Goal: Task Accomplishment & Management: Manage account settings

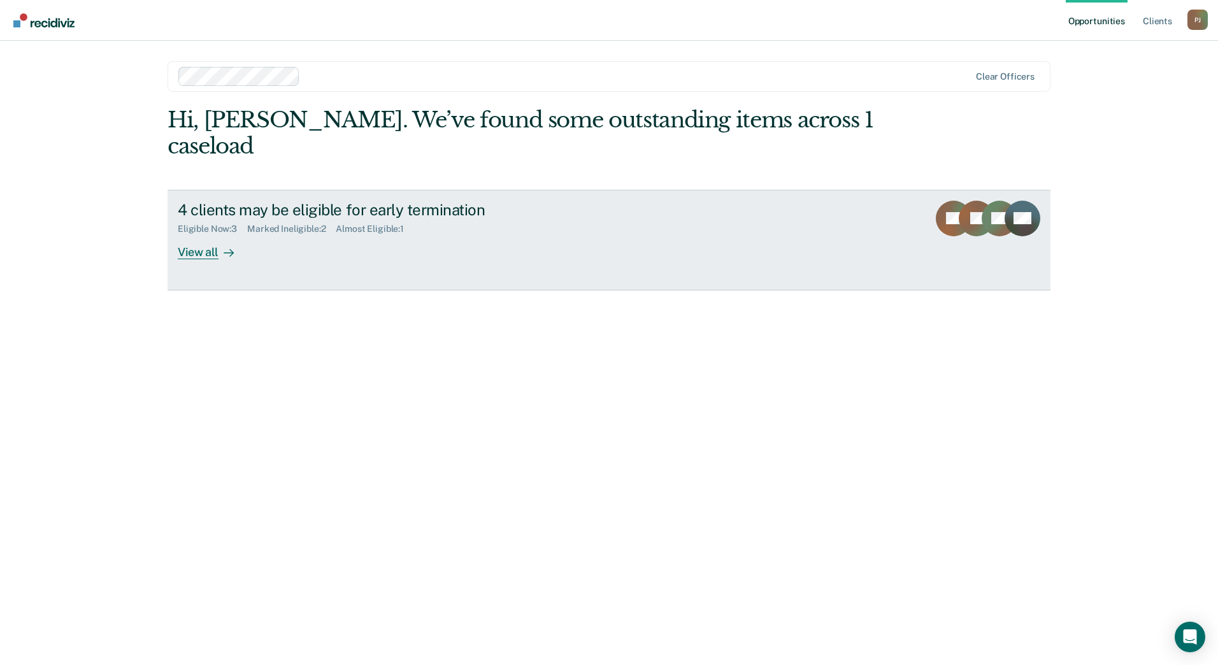
click at [480, 236] on link "4 clients may be eligible for early termination Eligible Now : 3 Marked Ineligi…" at bounding box center [609, 240] width 883 height 101
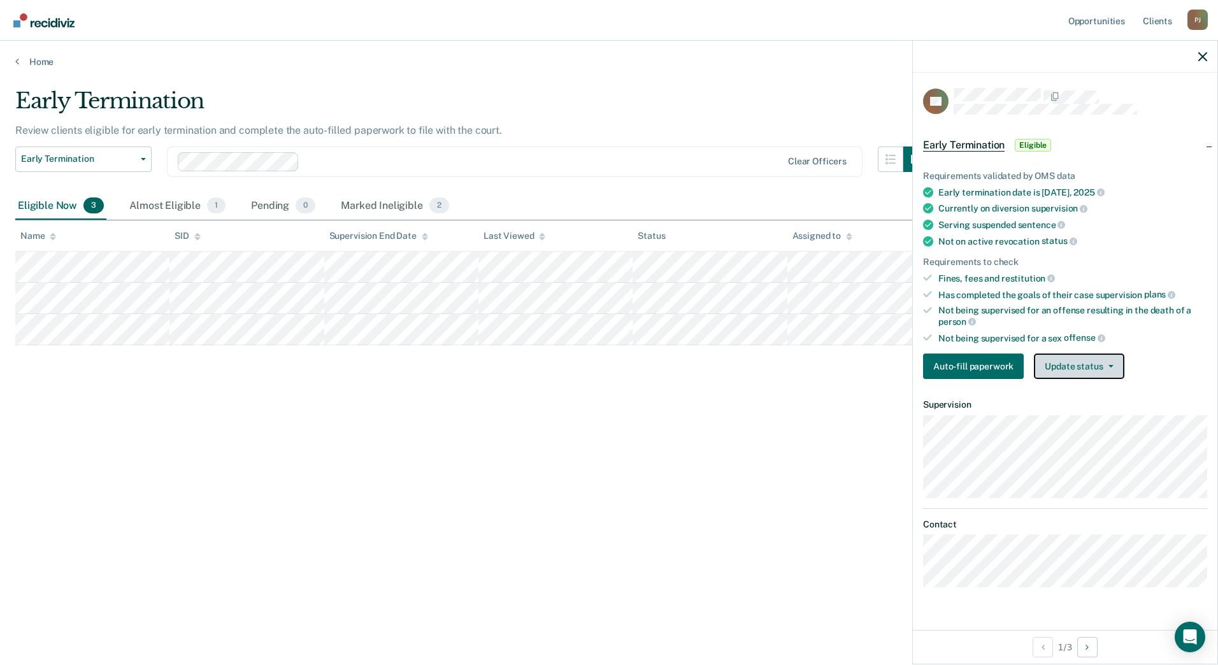
click at [1090, 357] on button "Update status" at bounding box center [1079, 366] width 90 height 25
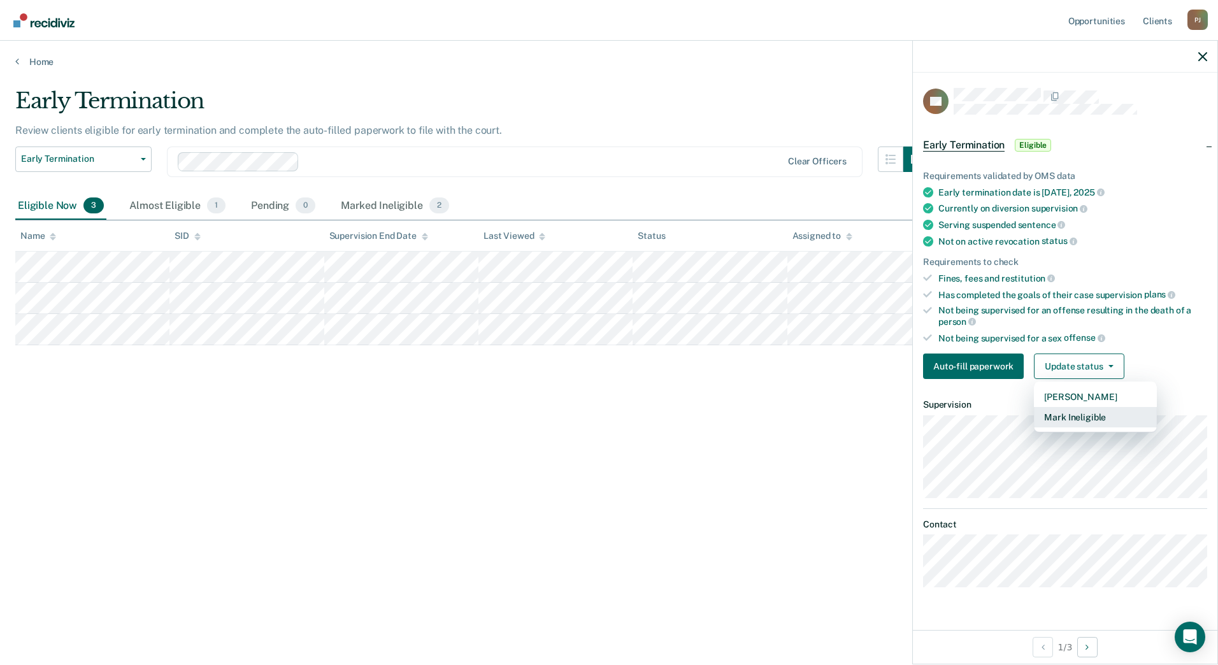
click at [1076, 411] on button "Mark Ineligible" at bounding box center [1095, 417] width 123 height 20
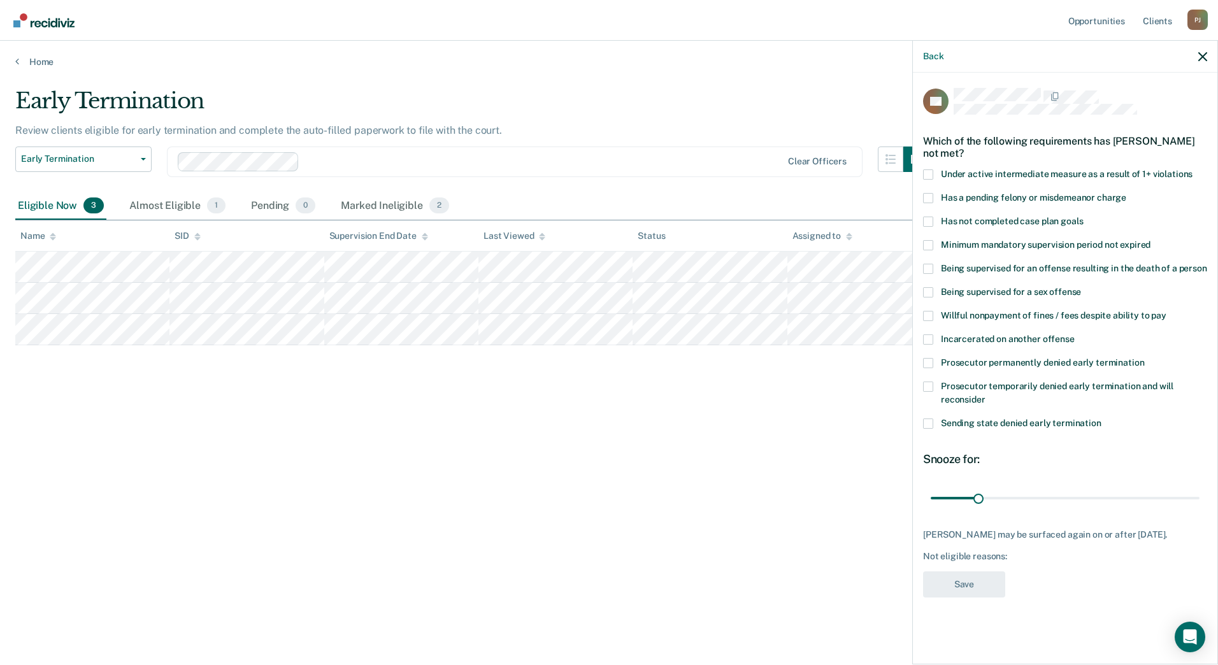
click at [929, 194] on span at bounding box center [928, 198] width 10 height 10
click at [1126, 193] on input "Has a pending felony or misdemeanor charge" at bounding box center [1126, 193] width 0 height 0
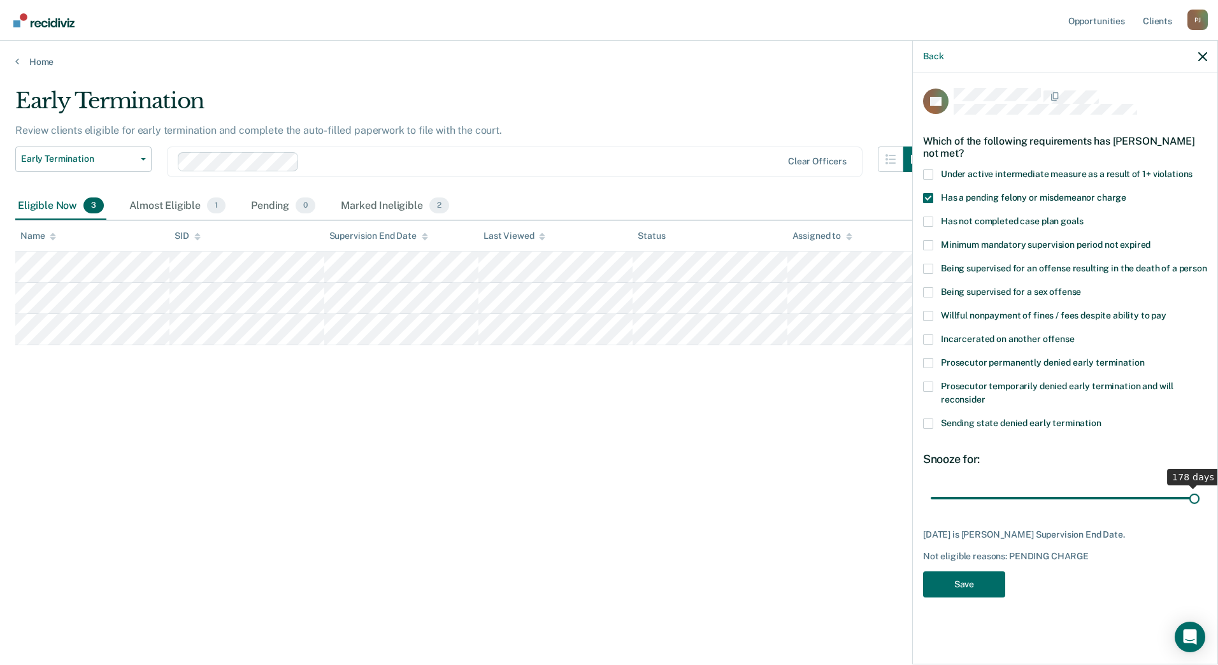
drag, startPoint x: 974, startPoint y: 496, endPoint x: 1288, endPoint y: 512, distance: 314.5
type input "178"
click at [1200, 509] on input "range" at bounding box center [1065, 498] width 269 height 22
click at [938, 584] on button "Save" at bounding box center [964, 584] width 82 height 26
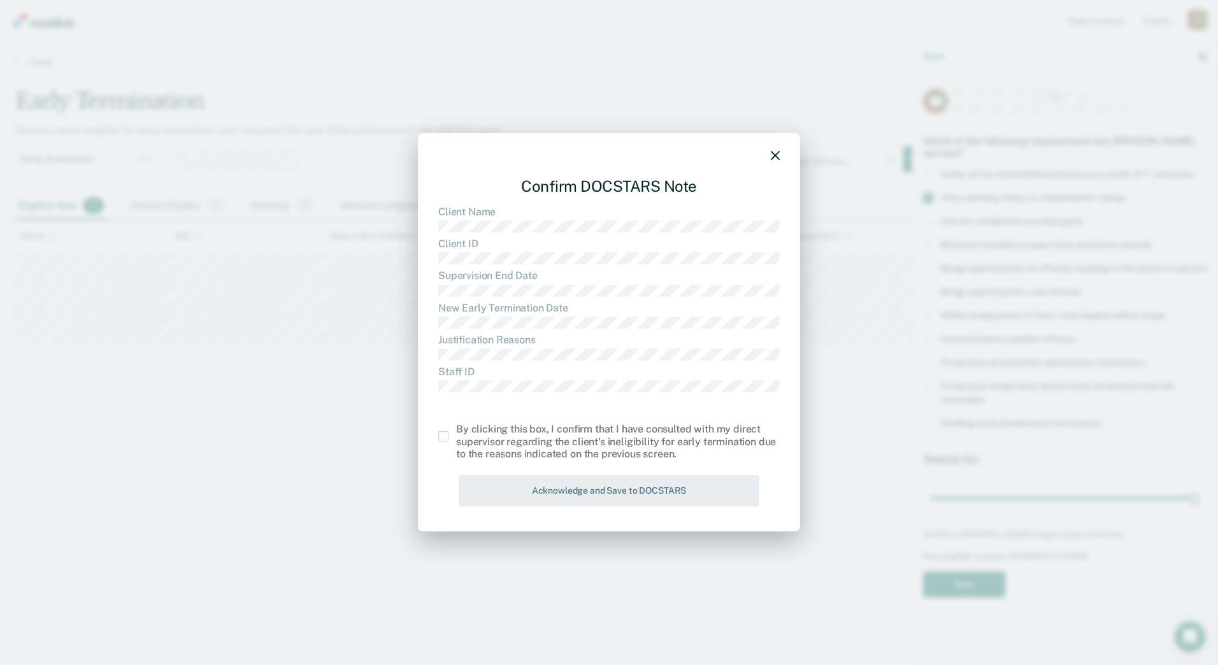
click at [443, 440] on span at bounding box center [443, 436] width 10 height 10
click at [456, 431] on input "checkbox" at bounding box center [456, 431] width 0 height 0
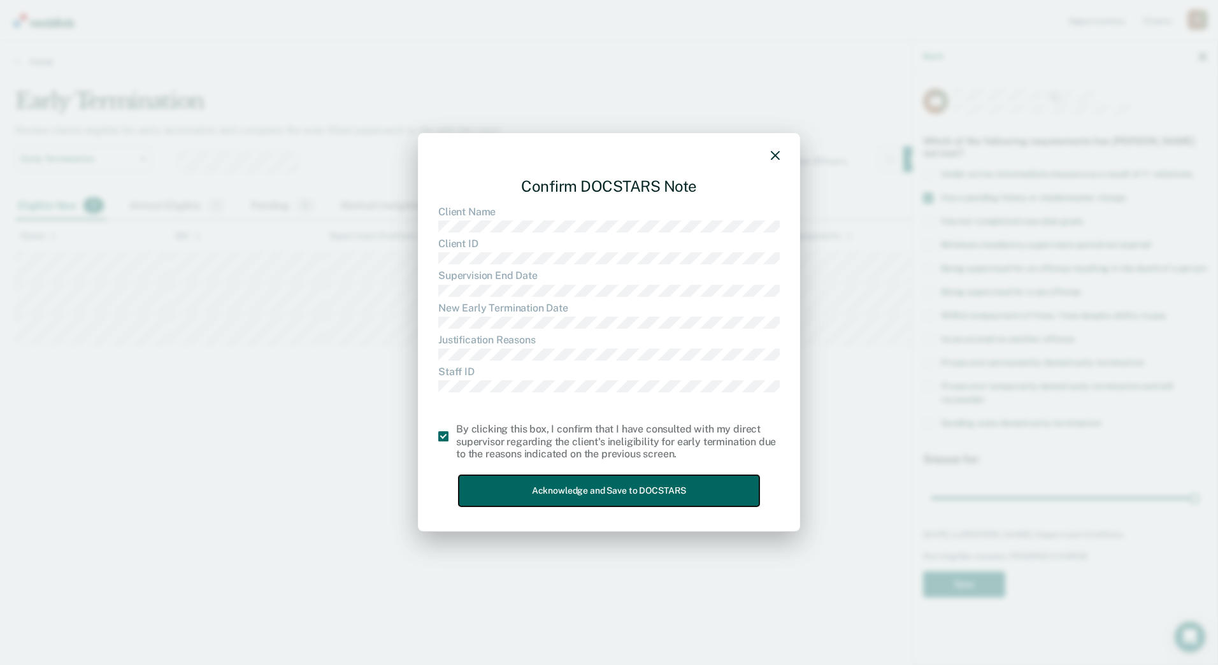
click at [530, 478] on button "Acknowledge and Save to DOCSTARS" at bounding box center [609, 490] width 301 height 31
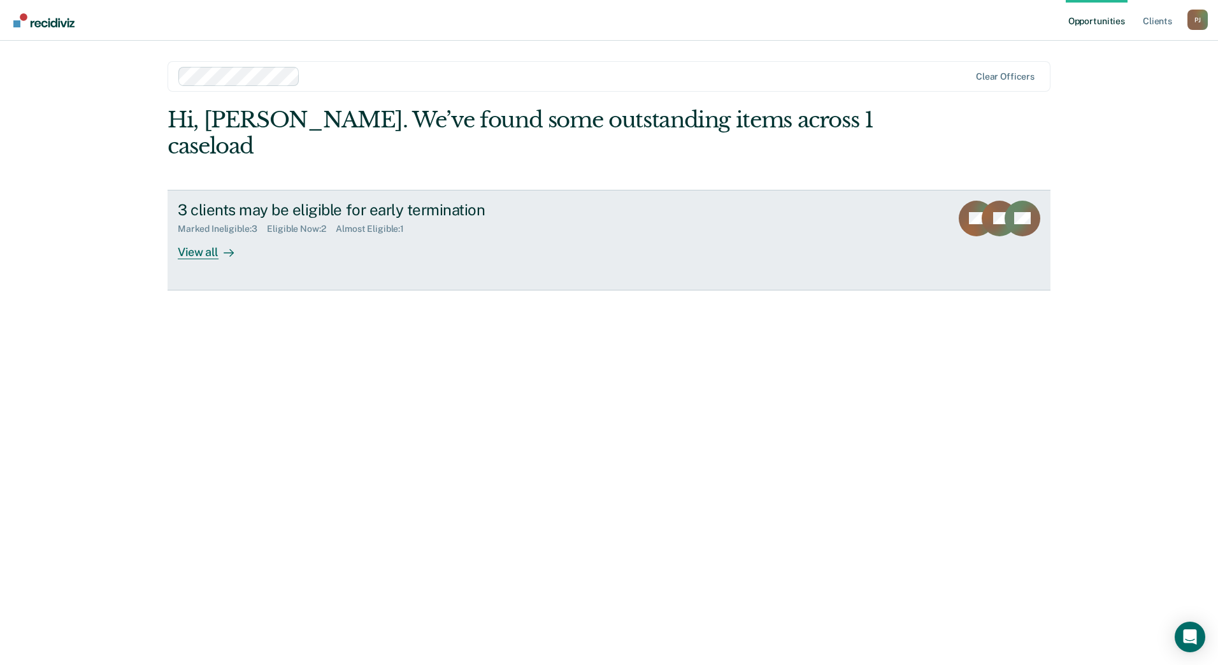
click at [237, 234] on div "View all" at bounding box center [213, 246] width 71 height 25
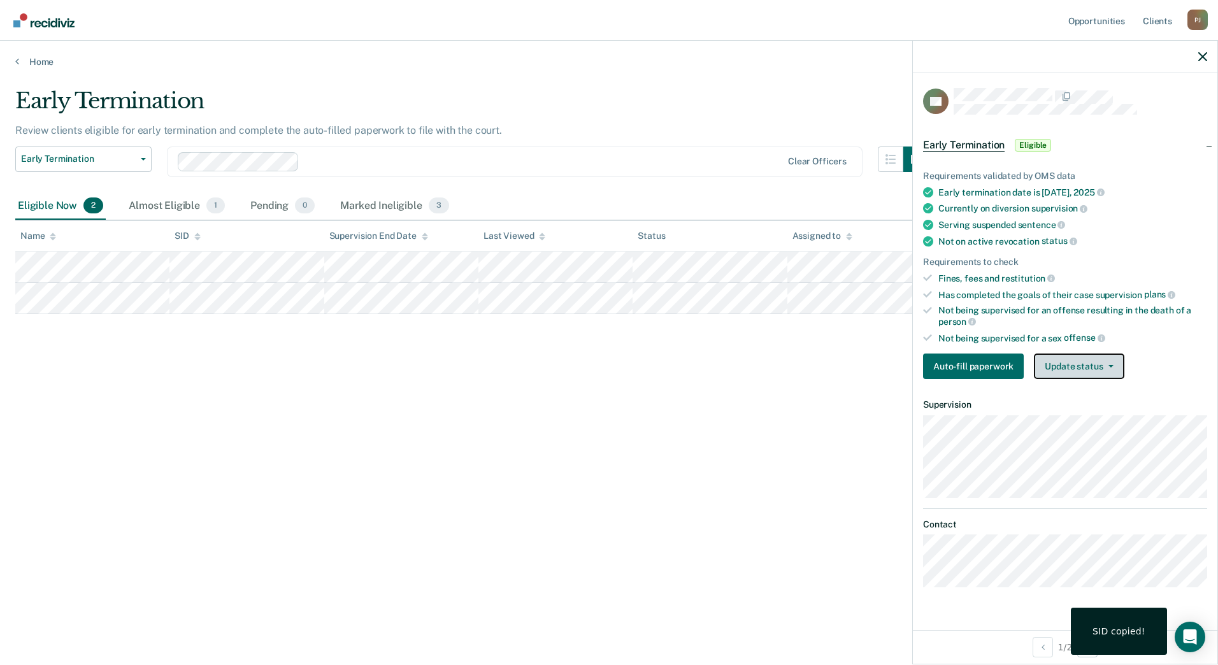
click at [1084, 370] on button "Update status" at bounding box center [1079, 366] width 90 height 25
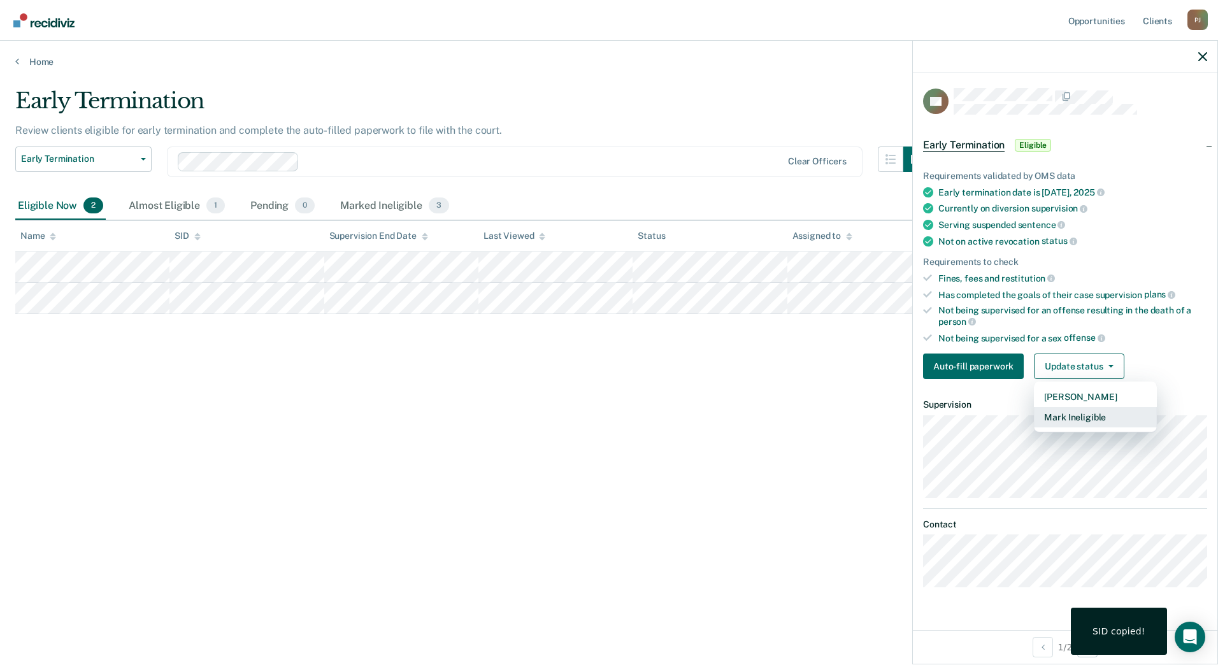
click at [1074, 414] on button "Mark Ineligible" at bounding box center [1095, 417] width 123 height 20
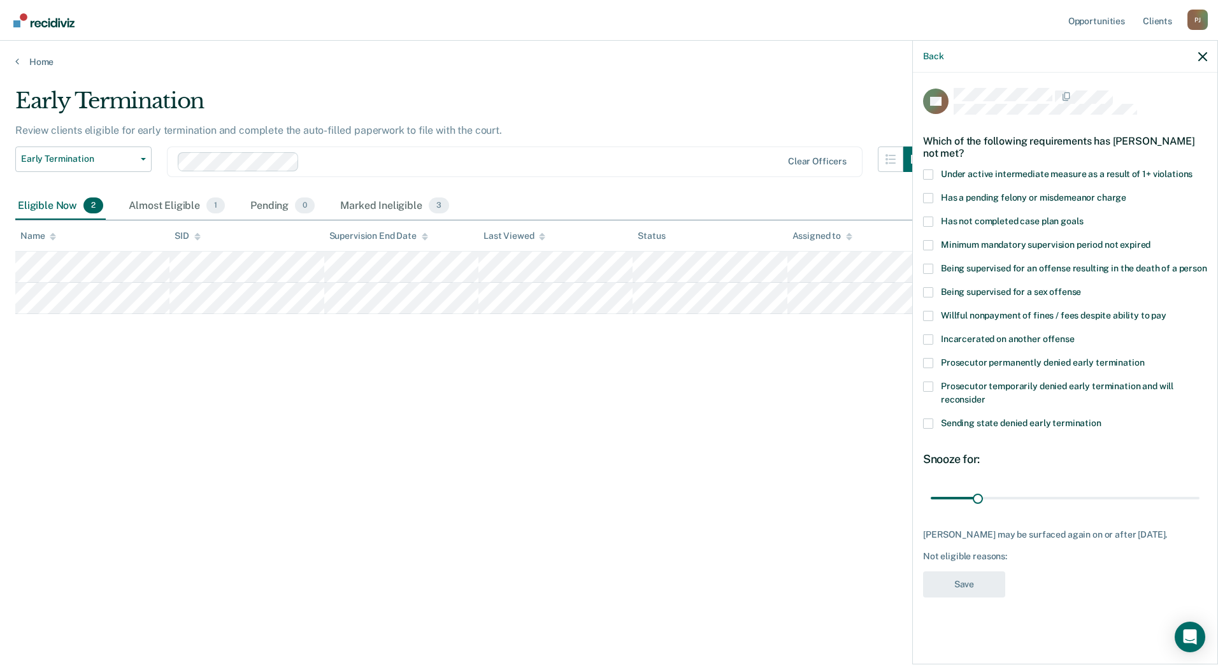
click at [930, 420] on span at bounding box center [928, 424] width 10 height 10
click at [1102, 419] on input "Sending state denied early termination" at bounding box center [1102, 419] width 0 height 0
click at [927, 361] on span at bounding box center [928, 363] width 10 height 10
click at [1144, 358] on input "Prosecutor permanently denied early termination" at bounding box center [1144, 358] width 0 height 0
click at [930, 421] on span at bounding box center [928, 424] width 10 height 10
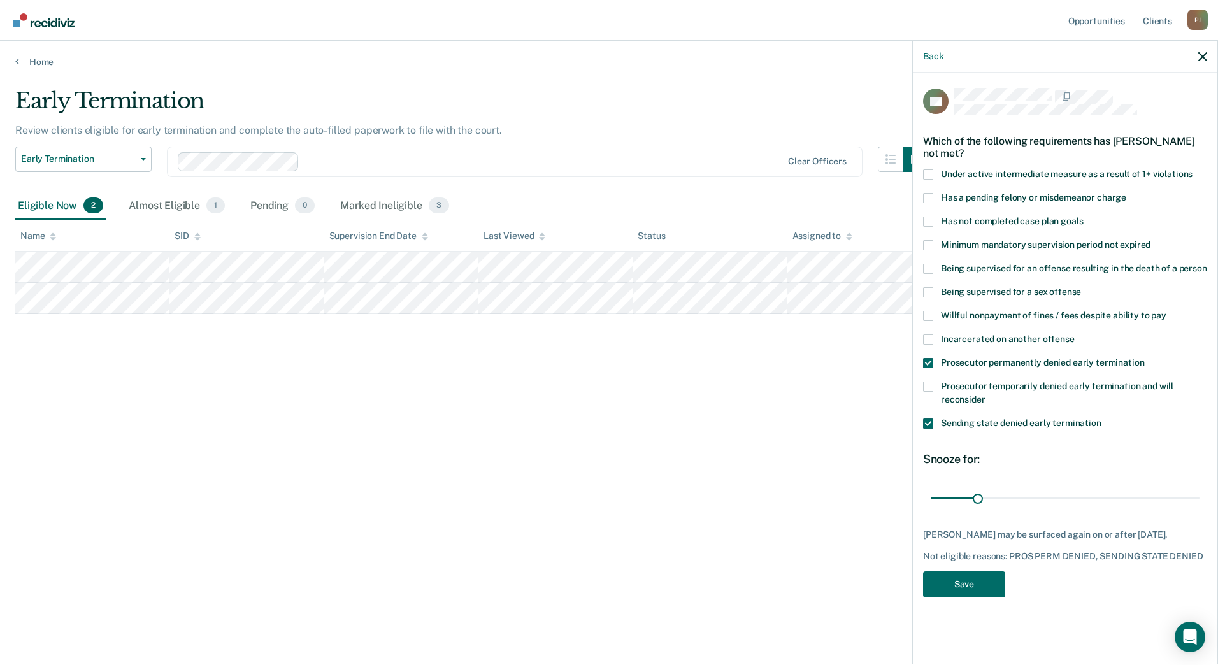
click at [1102, 419] on input "Sending state denied early termination" at bounding box center [1102, 419] width 0 height 0
drag, startPoint x: 976, startPoint y: 498, endPoint x: 1219, endPoint y: 489, distance: 242.9
type input "180"
click at [1200, 489] on input "range" at bounding box center [1065, 498] width 269 height 22
click at [970, 598] on button "Save" at bounding box center [964, 584] width 82 height 26
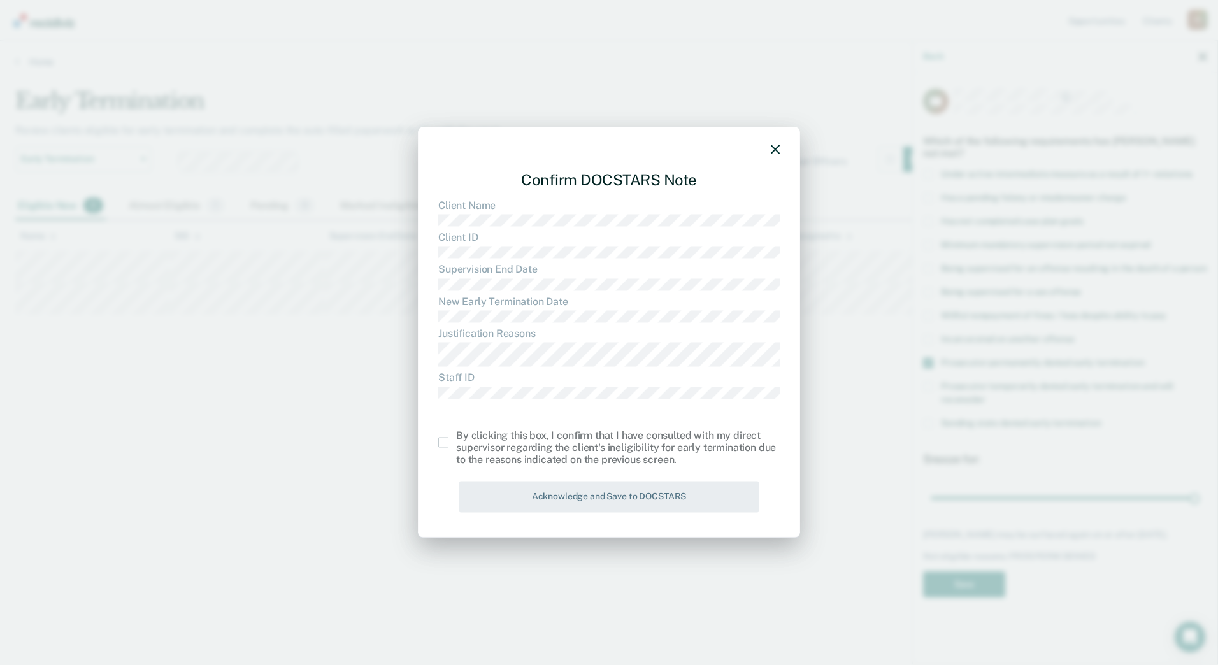
click at [443, 444] on span at bounding box center [443, 443] width 10 height 10
click at [456, 438] on input "checkbox" at bounding box center [456, 438] width 0 height 0
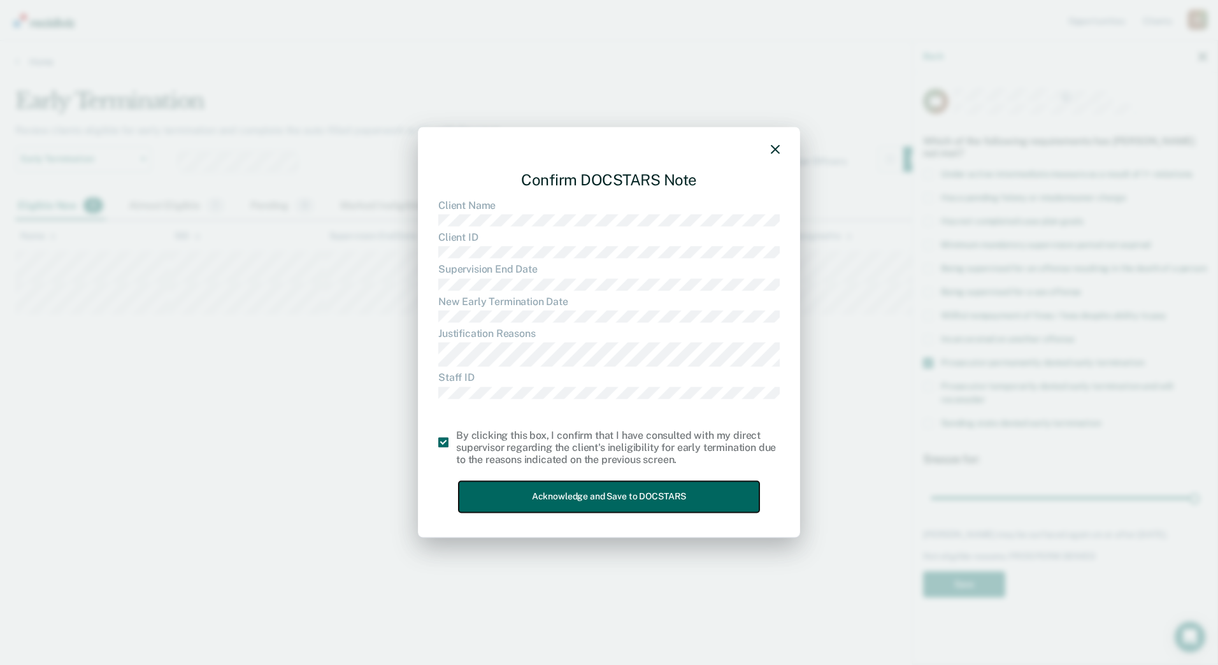
click at [547, 495] on button "Acknowledge and Save to DOCSTARS" at bounding box center [609, 497] width 301 height 31
